Goal: Information Seeking & Learning: Learn about a topic

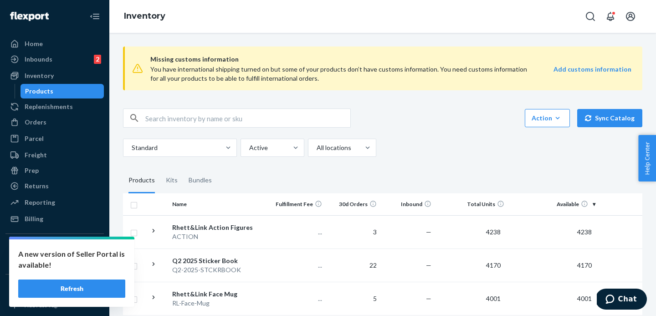
click at [83, 288] on button "Refresh" at bounding box center [71, 288] width 107 height 18
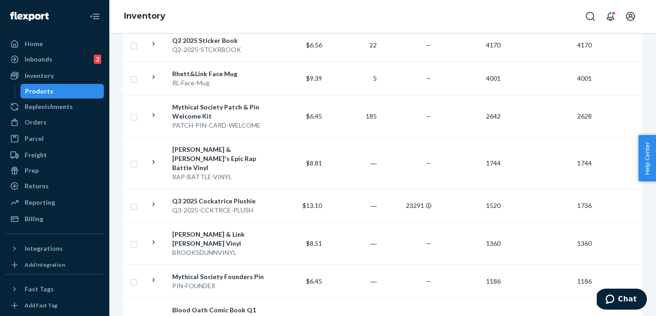
scroll to position [223, 0]
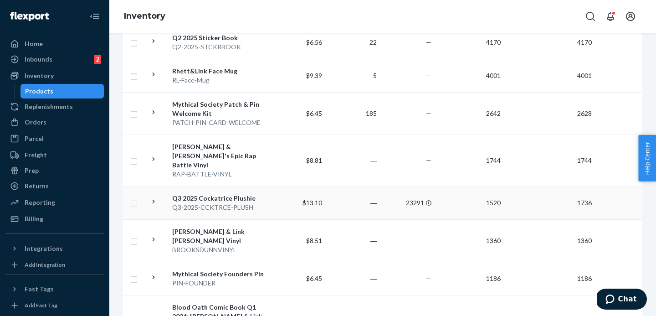
click at [178, 194] on div "Q3 2025 Cockatrice Plushie" at bounding box center [219, 198] width 95 height 9
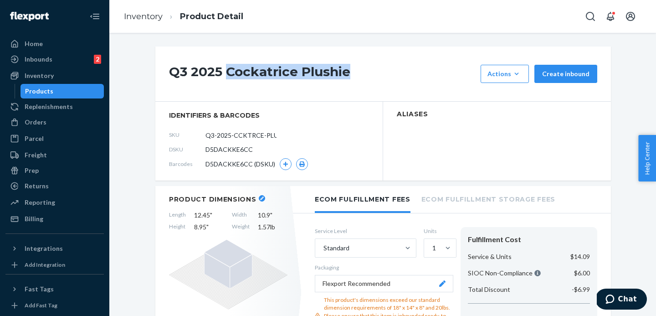
drag, startPoint x: 224, startPoint y: 72, endPoint x: 359, endPoint y: 80, distance: 134.7
click at [359, 80] on h1 "Q3 2025 Cockatrice Plushie" at bounding box center [322, 74] width 307 height 18
copy h1 "Cockatrice Plushie"
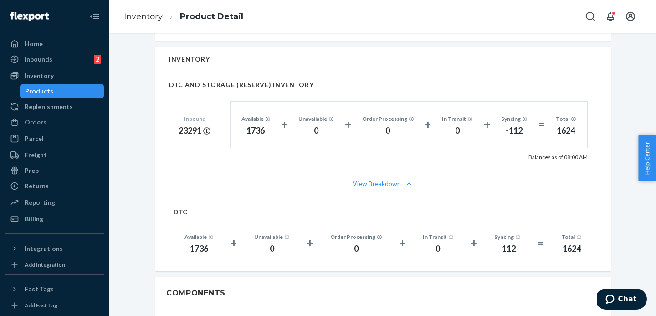
scroll to position [552, 0]
drag, startPoint x: 182, startPoint y: 130, endPoint x: 196, endPoint y: 131, distance: 13.7
click at [196, 131] on div "23291" at bounding box center [195, 131] width 32 height 12
copy div "23291"
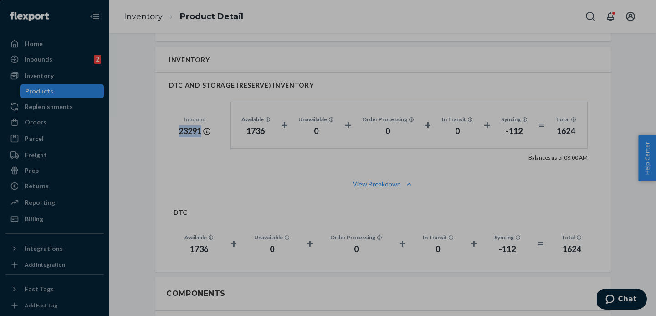
click at [160, 83] on div "0 X 0" at bounding box center [328, 158] width 656 height 316
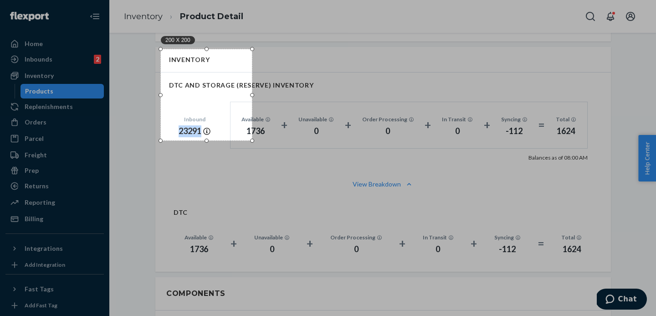
drag, startPoint x: 206, startPoint y: 71, endPoint x: 242, endPoint y: 107, distance: 51.2
click at [234, 76] on div "200 X 200" at bounding box center [206, 94] width 91 height 91
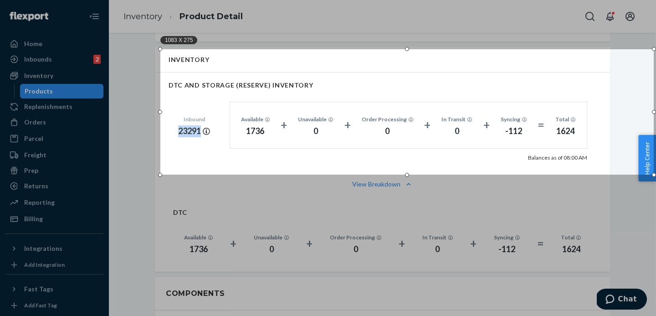
scroll to position [0, 1]
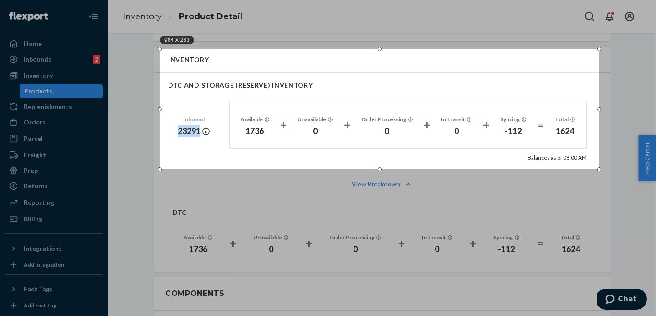
drag, startPoint x: 351, startPoint y: 158, endPoint x: 599, endPoint y: 169, distance: 248.6
click at [599, 169] on div at bounding box center [600, 169] width 4 height 4
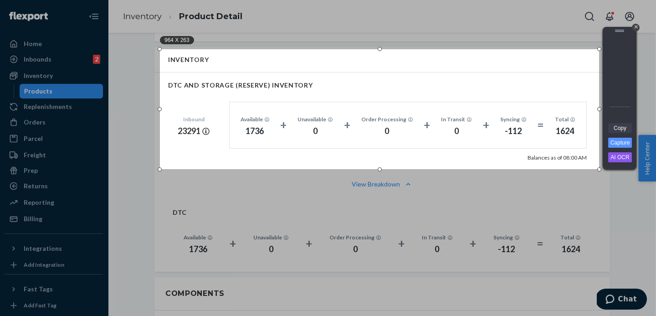
click at [628, 126] on link "Copy" at bounding box center [621, 128] width 24 height 10
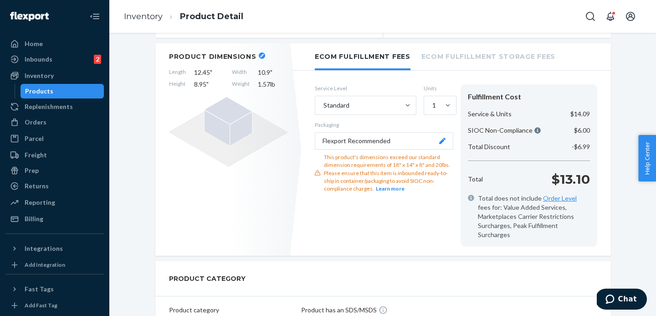
scroll to position [142, 0]
drag, startPoint x: 324, startPoint y: 160, endPoint x: 418, endPoint y: 168, distance: 94.8
click at [418, 168] on div "This product's dimensions exceed our standard dimension requirements of 18" x 1…" at bounding box center [388, 173] width 129 height 39
copy div "This product's dimensions exceed our standard dimension requirements"
click at [410, 168] on div "This product's dimensions exceed our standard dimension requirements of 18" x 1…" at bounding box center [388, 173] width 129 height 39
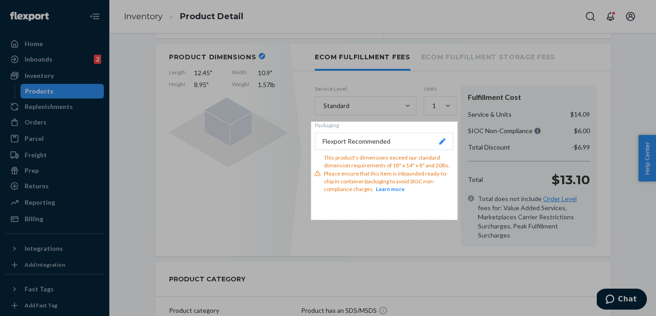
drag, startPoint x: 311, startPoint y: 122, endPoint x: 458, endPoint y: 220, distance: 176.1
click at [458, 220] on div "321 X 215" at bounding box center [328, 158] width 656 height 316
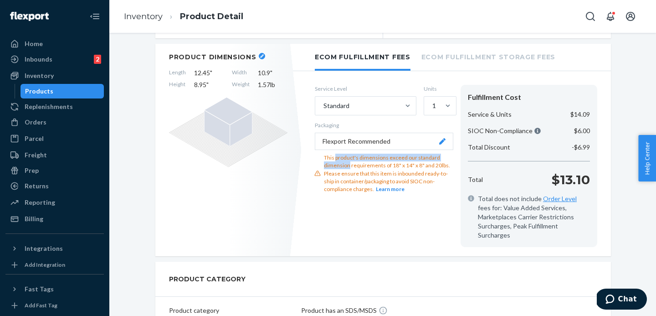
drag, startPoint x: 338, startPoint y: 161, endPoint x: 373, endPoint y: 168, distance: 36.3
click at [377, 168] on div "This product's dimensions exceed our standard dimension requirements of 18" x 1…" at bounding box center [388, 173] width 129 height 39
click at [322, 162] on div "This product's dimensions exceed our standard dimension requirements of 18" x 1…" at bounding box center [384, 173] width 139 height 39
drag, startPoint x: 324, startPoint y: 160, endPoint x: 377, endPoint y: 168, distance: 53.8
click at [377, 168] on div "This product's dimensions exceed our standard dimension requirements of 18" x 1…" at bounding box center [388, 173] width 129 height 39
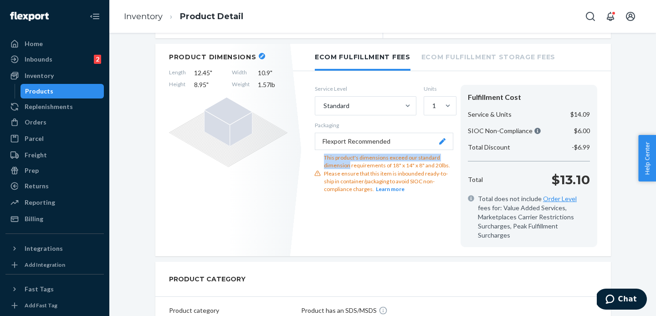
copy div "This product's dimensions exceed our standard dimension"
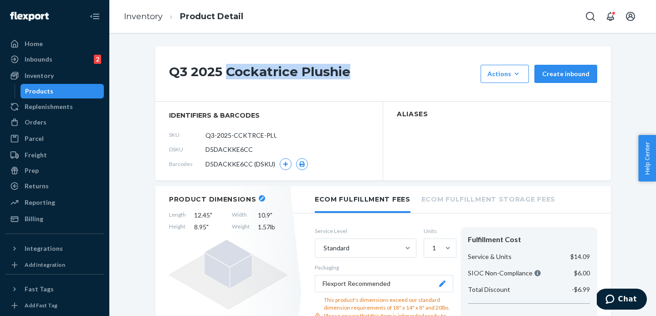
drag, startPoint x: 228, startPoint y: 72, endPoint x: 555, endPoint y: 105, distance: 328.6
click at [347, 72] on h1 "Q3 2025 Cockatrice Plushie" at bounding box center [322, 74] width 307 height 18
copy h1 "Cockatrice Plushie"
drag, startPoint x: 41, startPoint y: 92, endPoint x: 78, endPoint y: 26, distance: 75.1
click at [41, 92] on div "Products" at bounding box center [39, 91] width 28 height 9
